Goal: Task Accomplishment & Management: Manage account settings

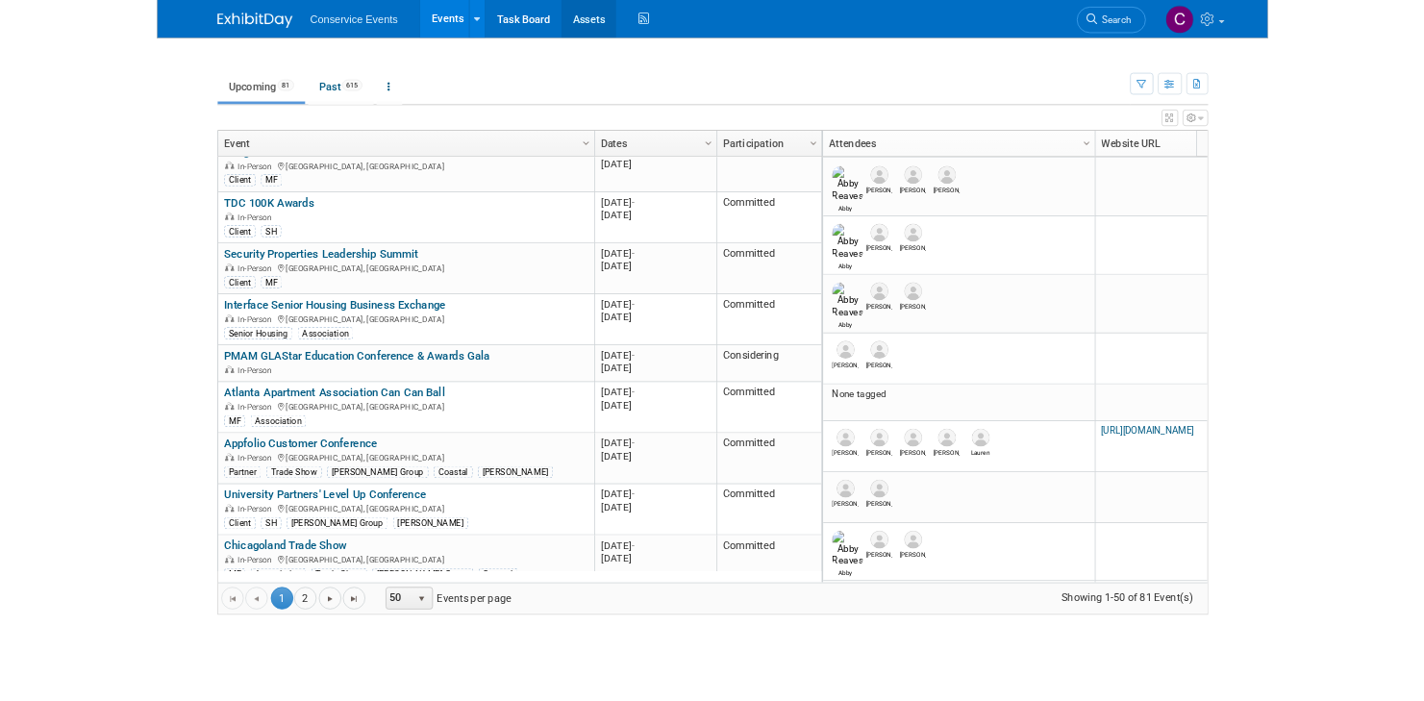
scroll to position [1154, 0]
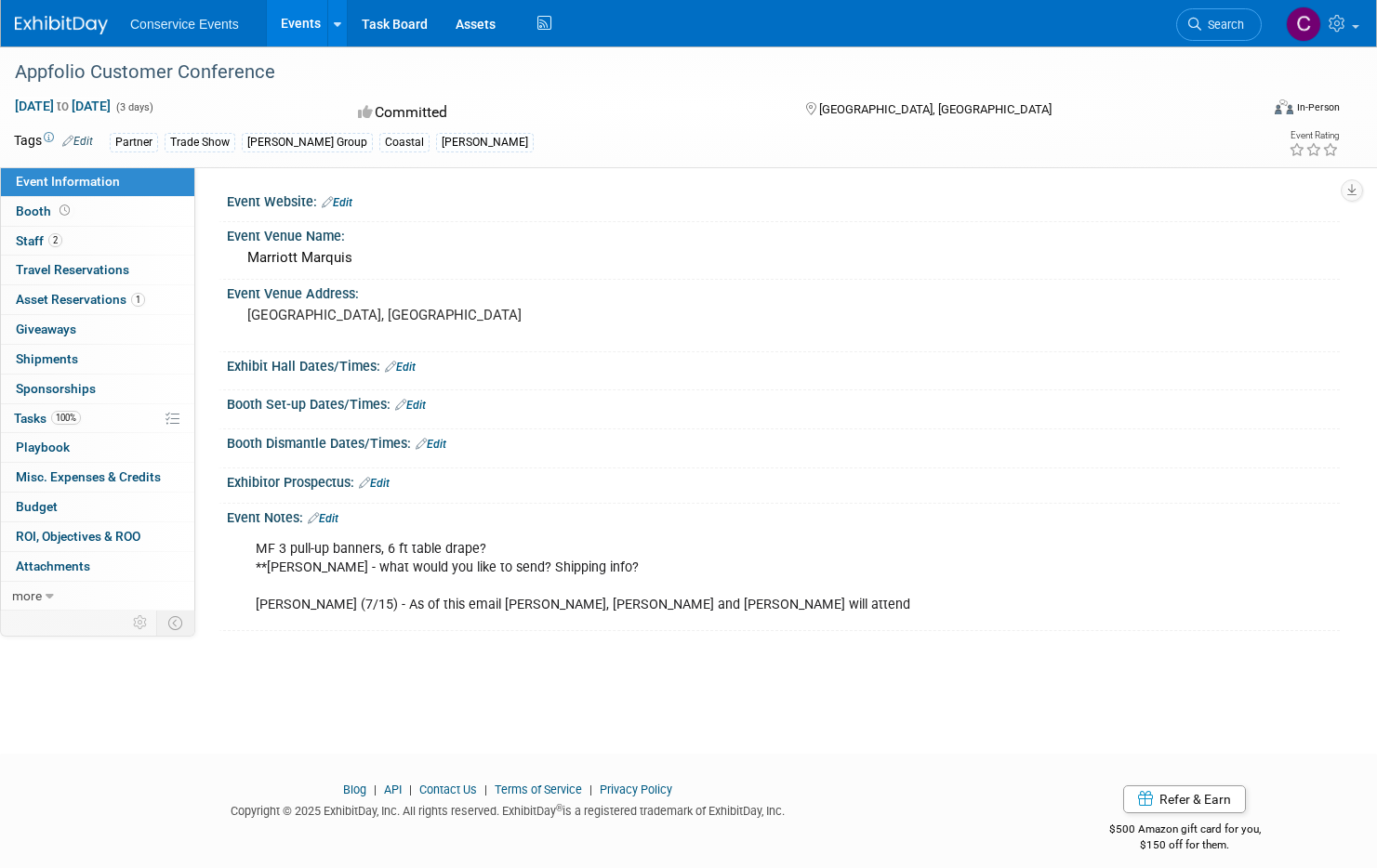
click at [80, 141] on link "Edit" at bounding box center [77, 140] width 31 height 13
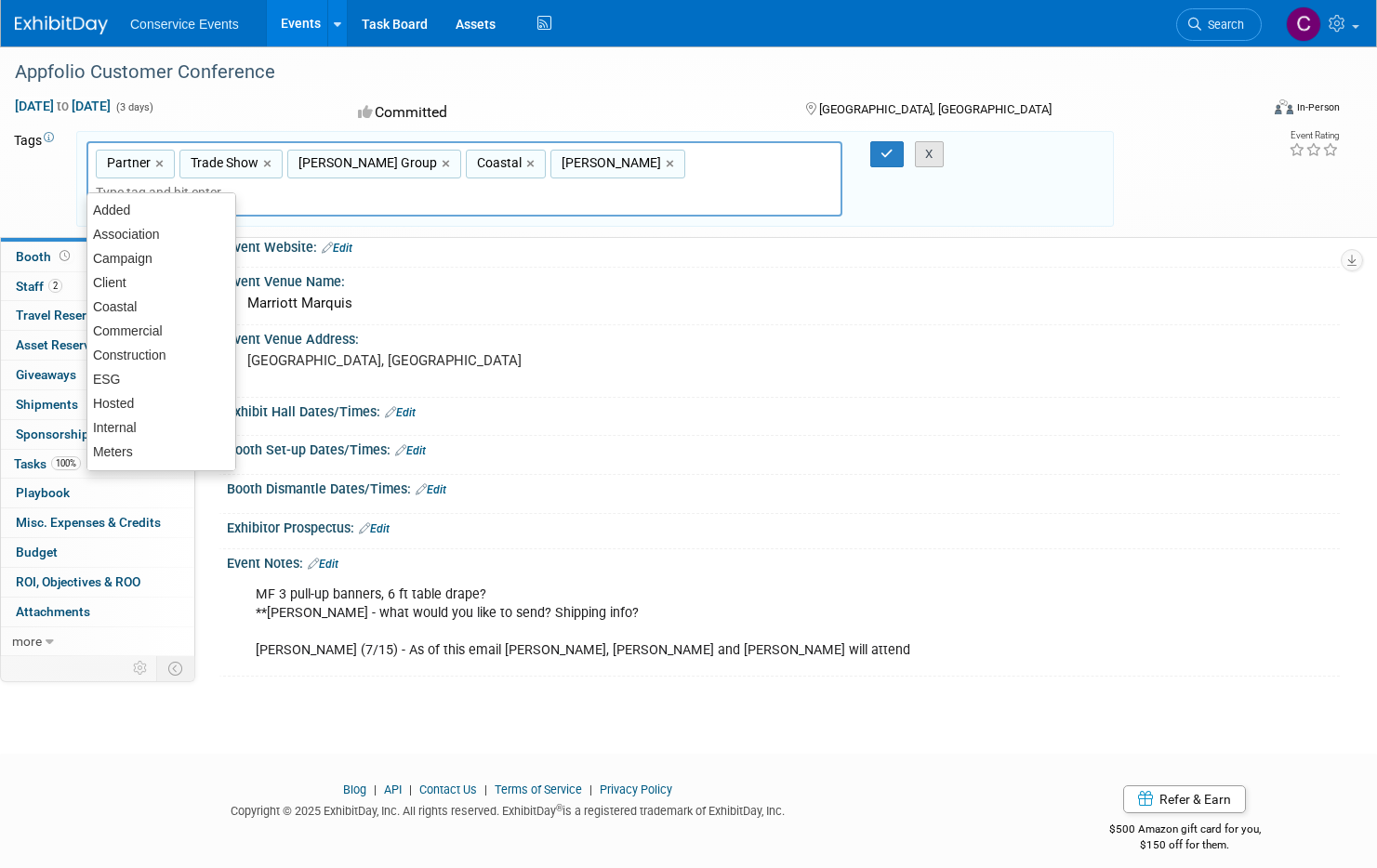
click at [934, 155] on button "X" at bounding box center [929, 154] width 29 height 26
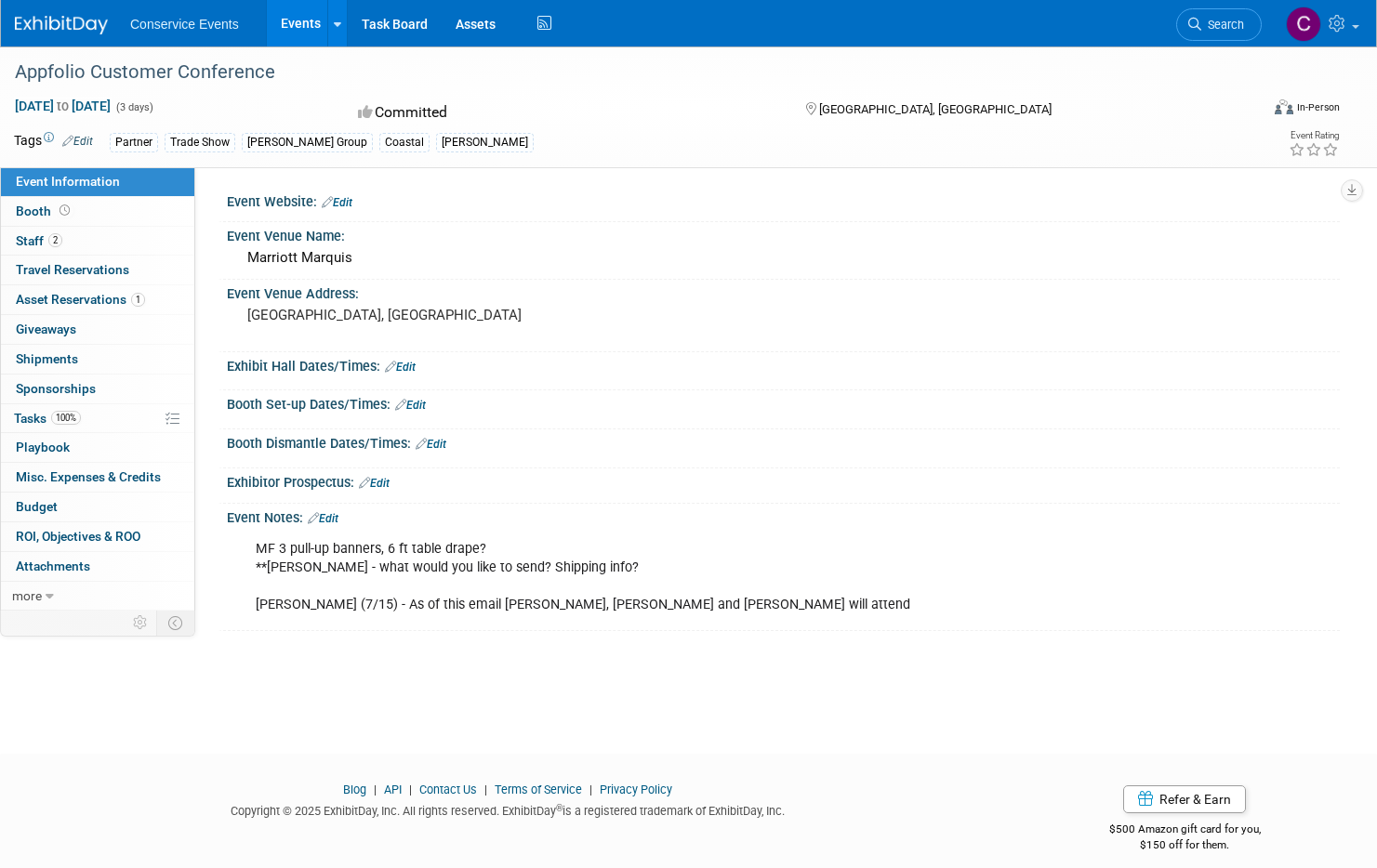
click at [341, 199] on link "Edit" at bounding box center [337, 202] width 31 height 13
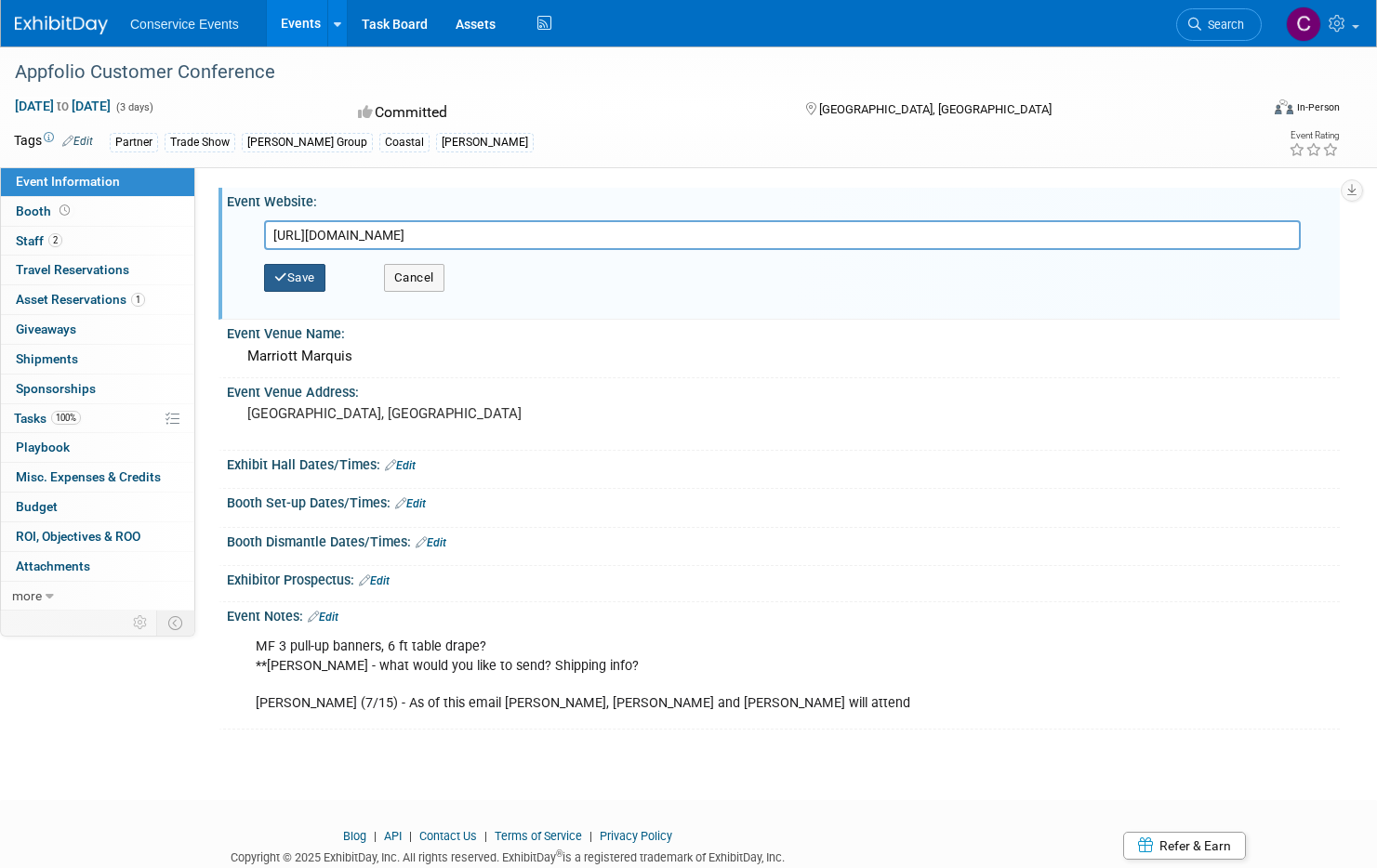
type input "[URL][DOMAIN_NAME]"
click at [298, 281] on button "Save" at bounding box center [294, 277] width 61 height 28
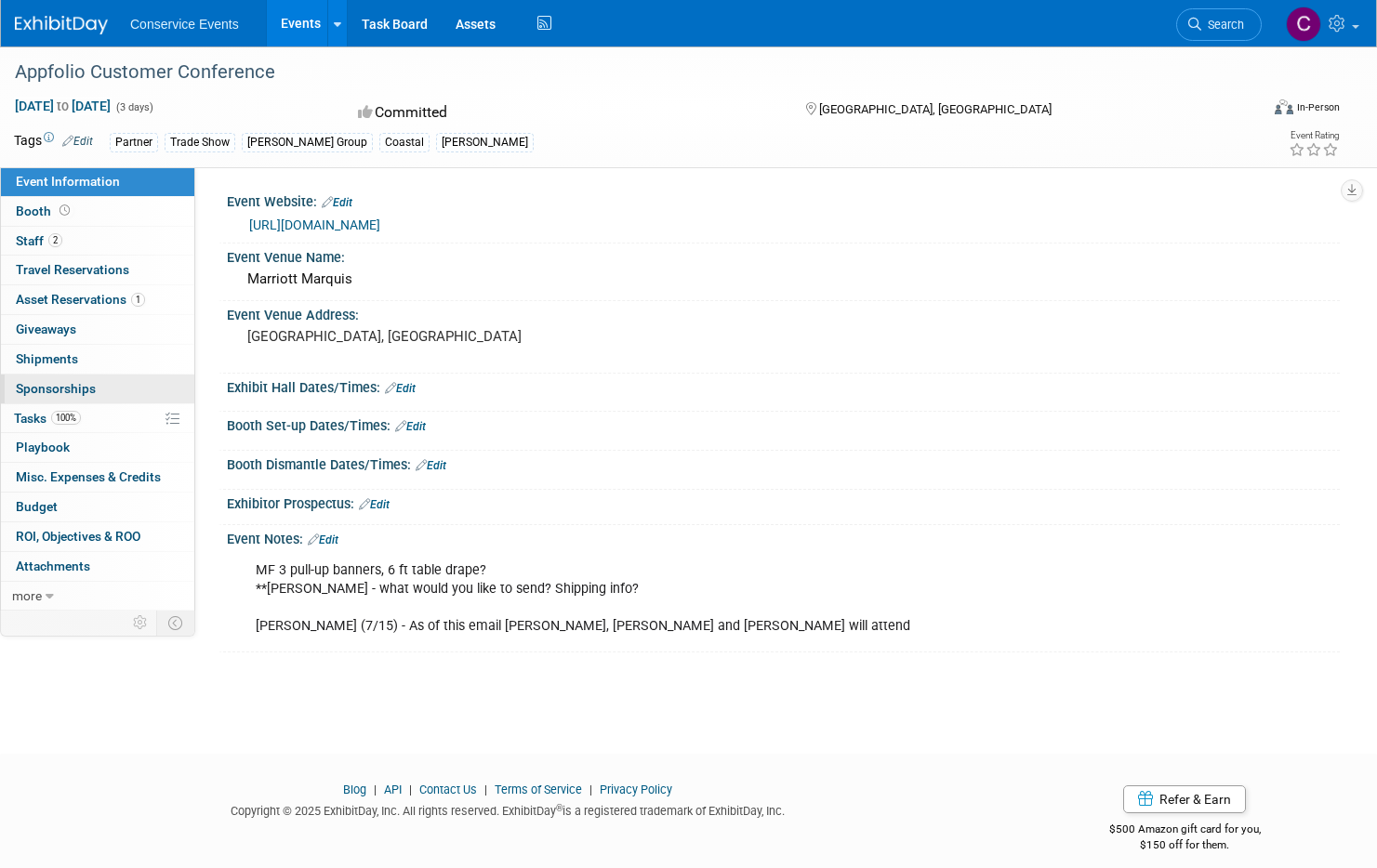
click at [98, 382] on link "0 Sponsorships 0" at bounding box center [98, 389] width 193 height 29
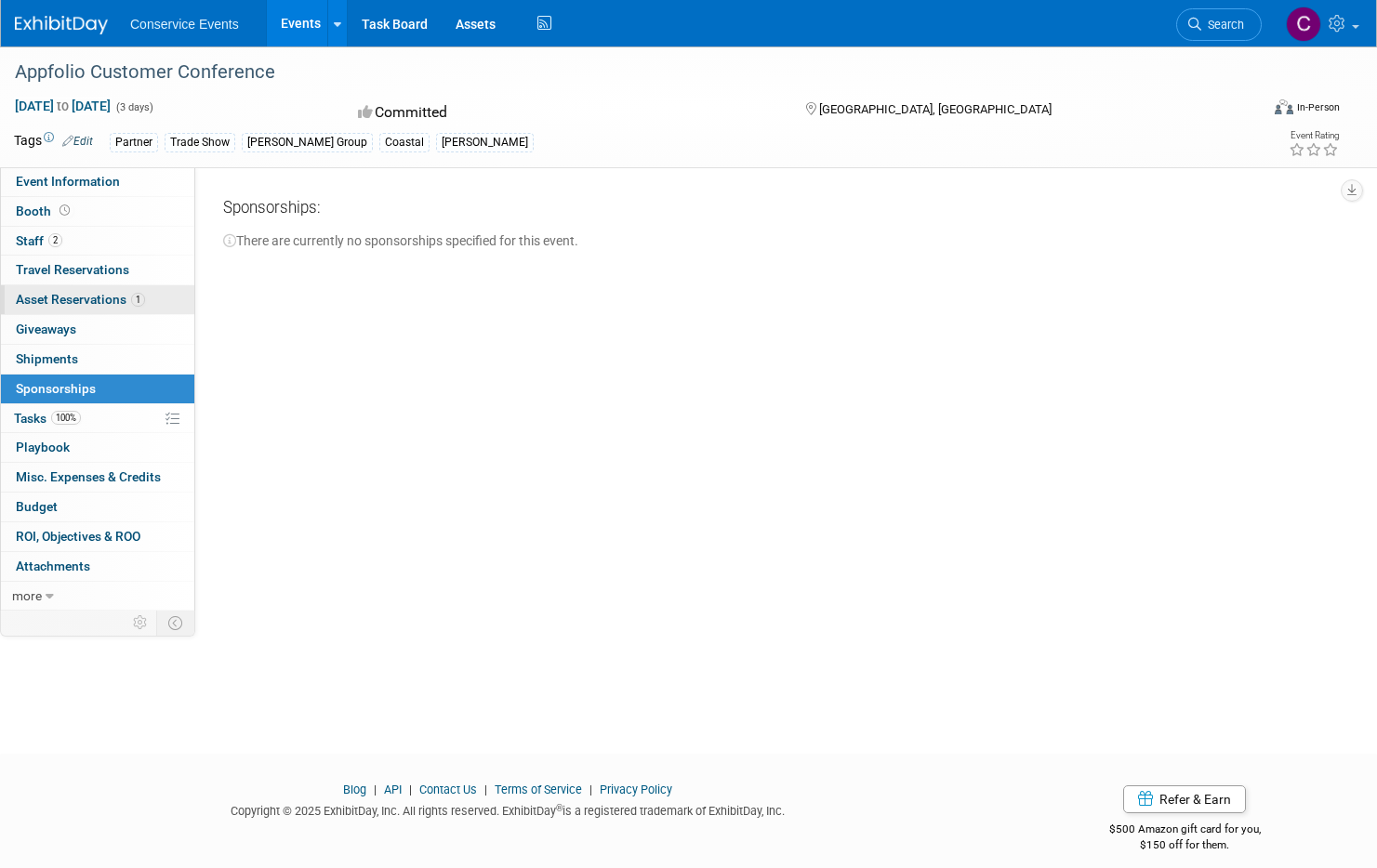
click at [114, 293] on span "Asset Reservations 1" at bounding box center [80, 299] width 130 height 14
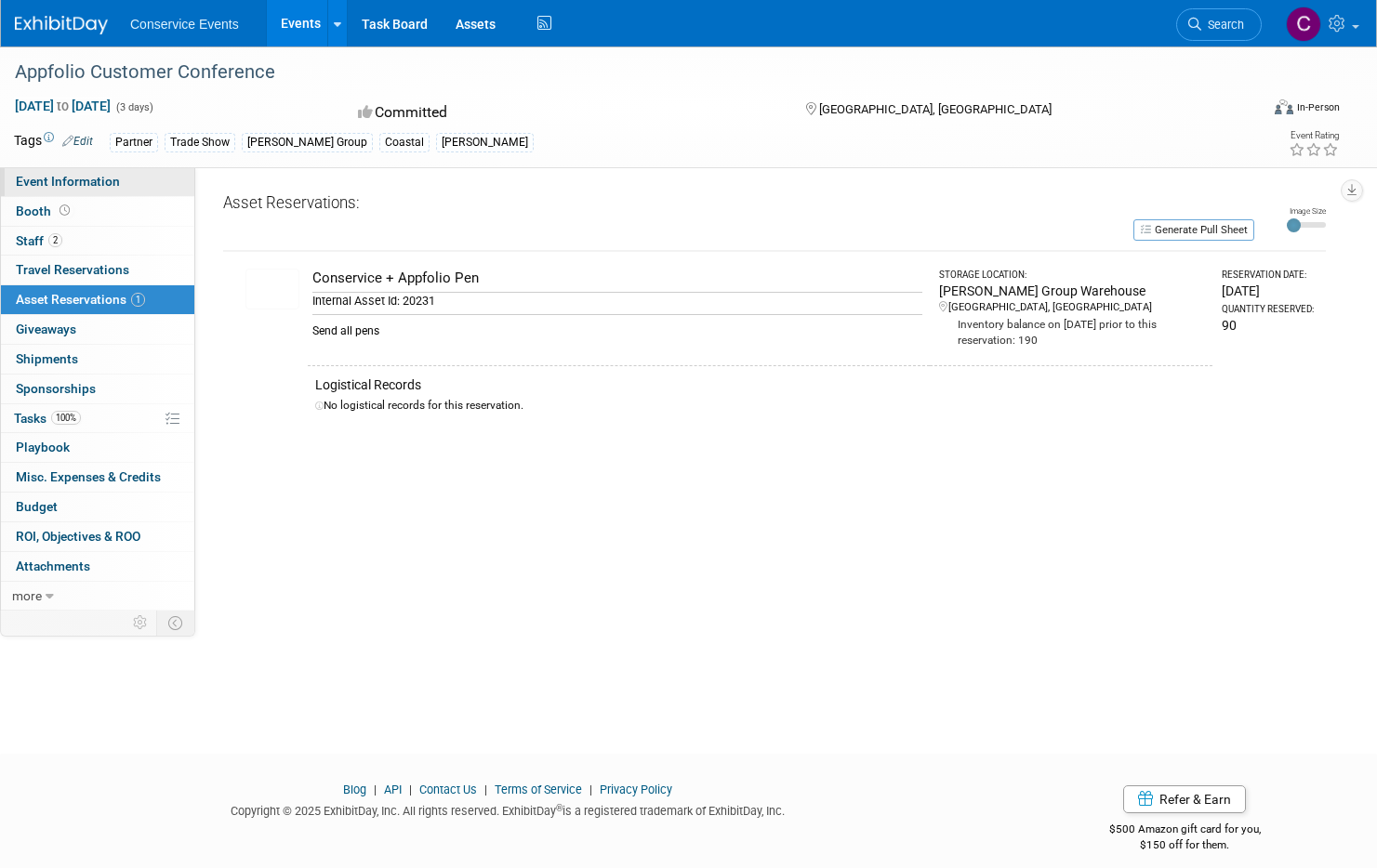
click at [117, 190] on link "Event Information" at bounding box center [98, 182] width 193 height 29
